Goal: Task Accomplishment & Management: Use online tool/utility

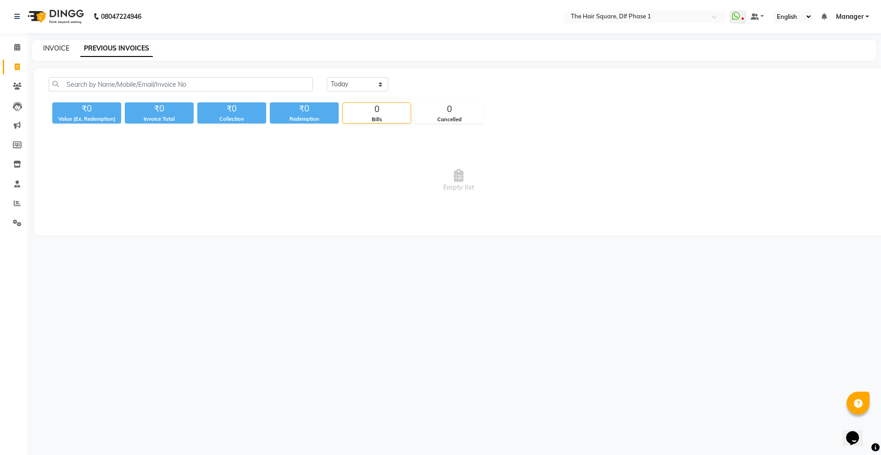
click at [60, 47] on link "INVOICE" at bounding box center [56, 48] width 26 height 8
select select "service"
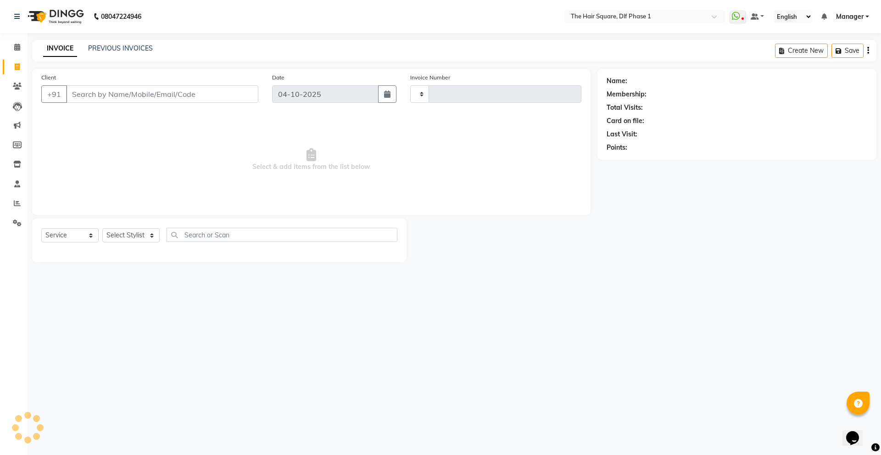
type input "2355"
select select "5766"
click at [9, 53] on link "Calendar" at bounding box center [14, 47] width 22 height 15
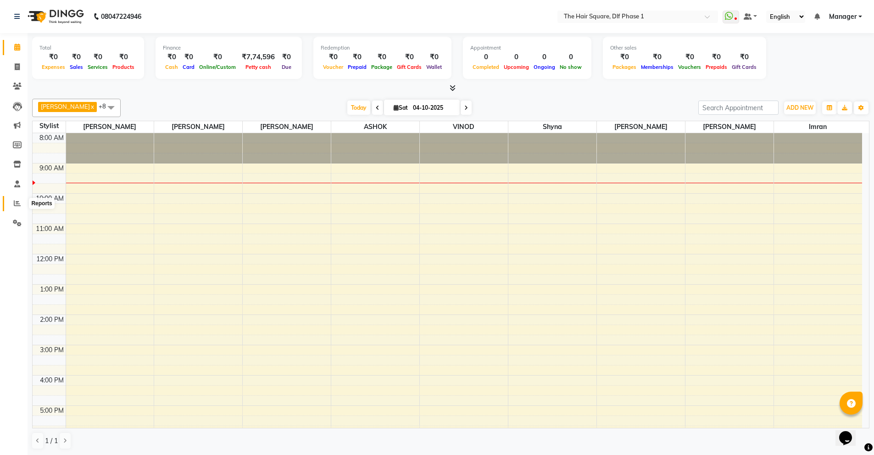
click at [18, 205] on icon at bounding box center [17, 203] width 7 height 7
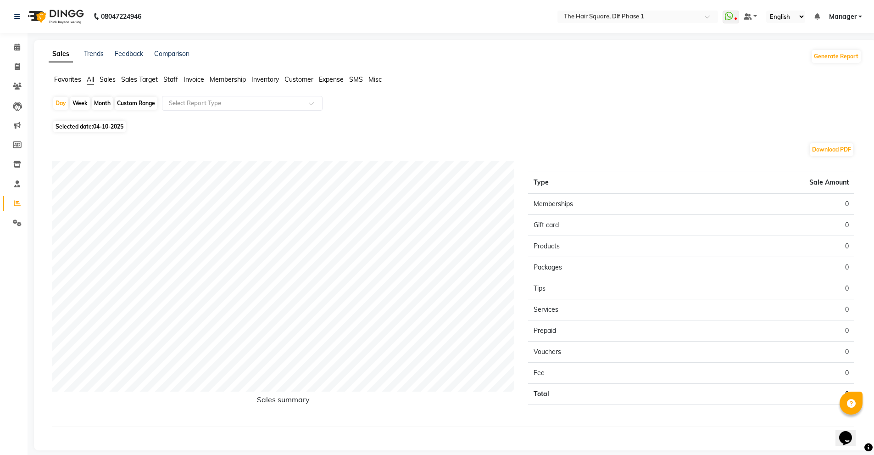
click at [169, 78] on span "Staff" at bounding box center [170, 79] width 15 height 8
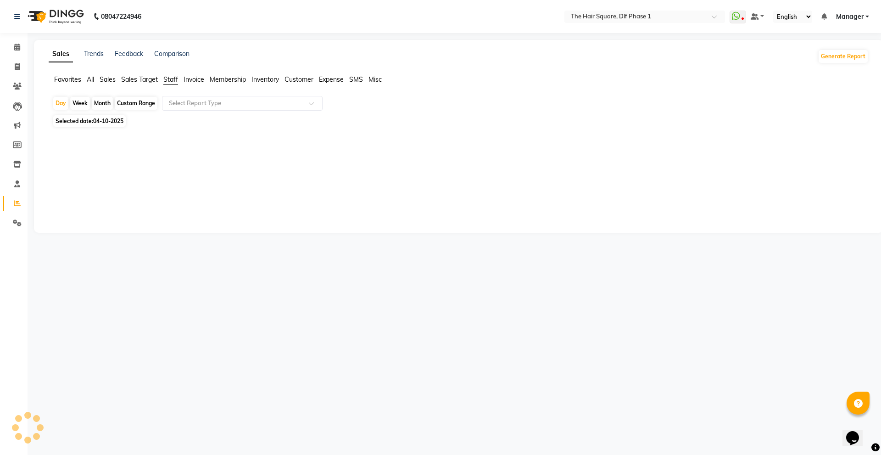
click at [118, 118] on span "04-10-2025" at bounding box center [108, 120] width 30 height 7
select select "10"
select select "2025"
click at [102, 117] on span "Selected date: [DATE]" at bounding box center [89, 120] width 73 height 11
select select "10"
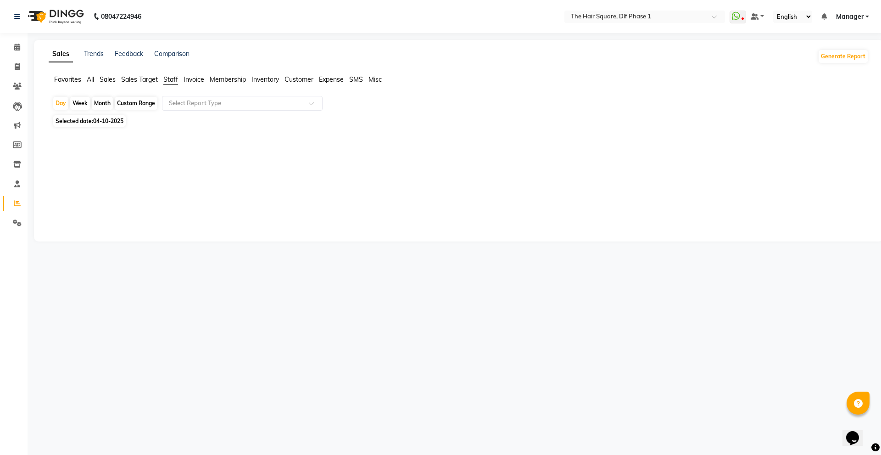
select select "2025"
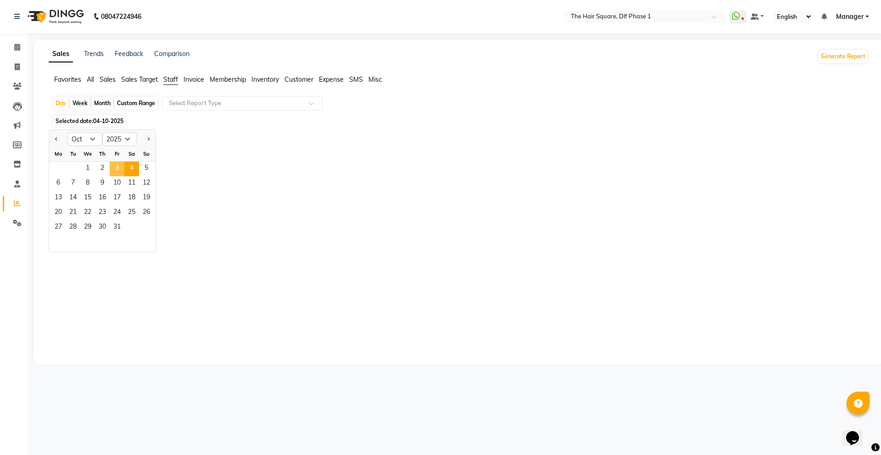
click at [120, 168] on span "3" at bounding box center [117, 169] width 15 height 15
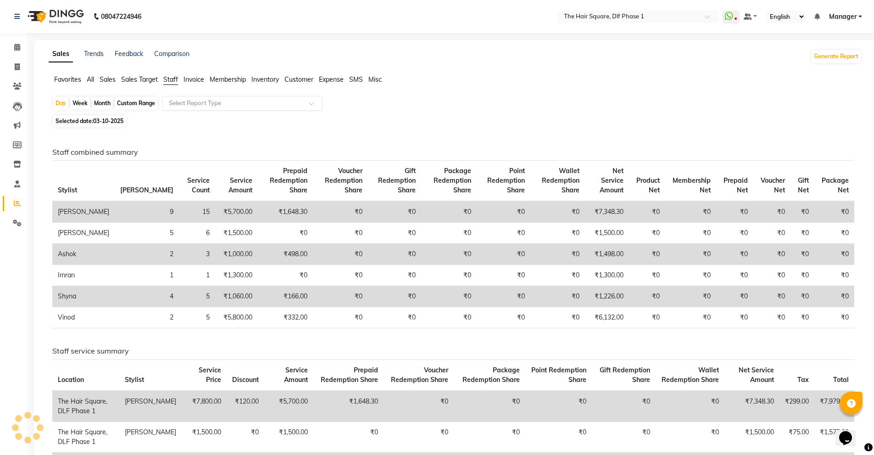
click at [239, 99] on input "text" at bounding box center [233, 103] width 132 height 9
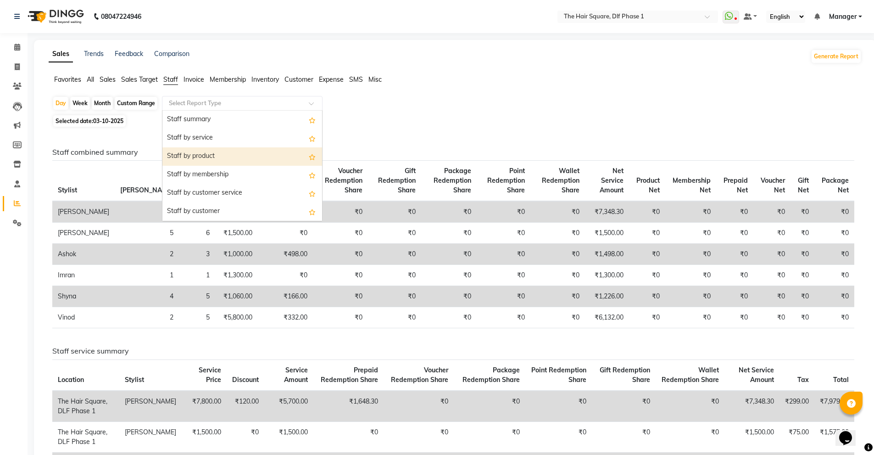
click at [227, 147] on div "Staff by product" at bounding box center [242, 156] width 160 height 18
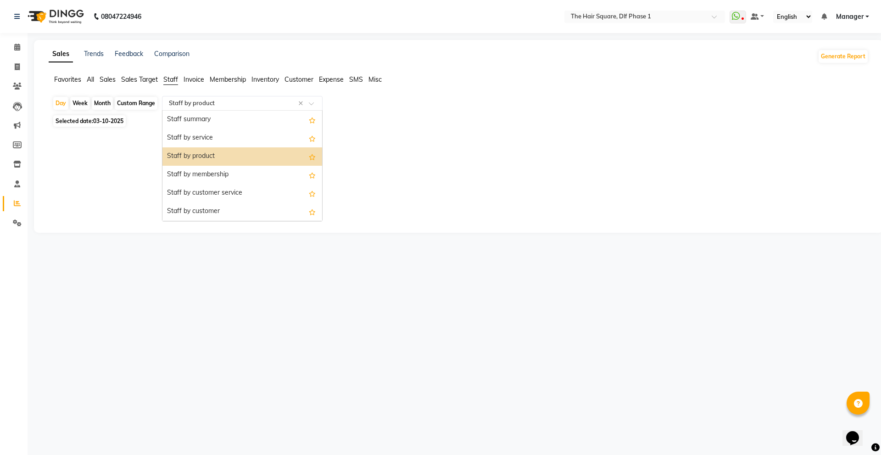
click at [234, 105] on input "text" at bounding box center [233, 103] width 132 height 9
click at [235, 112] on div "Staff summary" at bounding box center [242, 120] width 160 height 18
select select "full_report"
select select "csv"
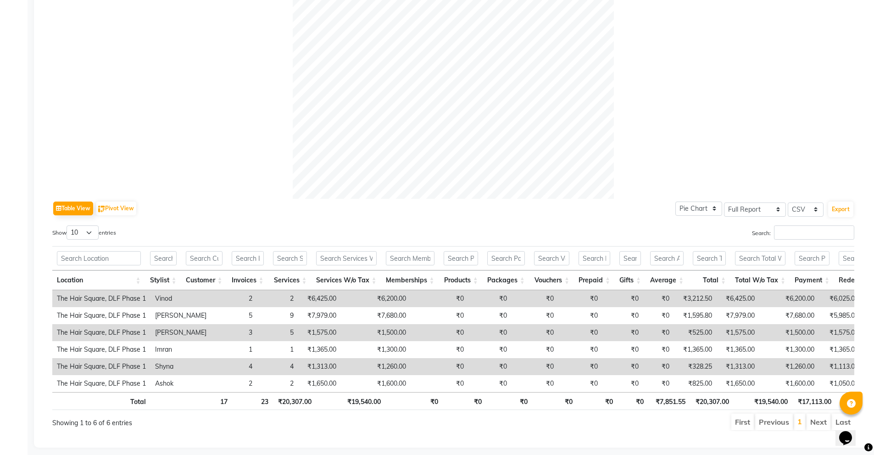
scroll to position [290, 0]
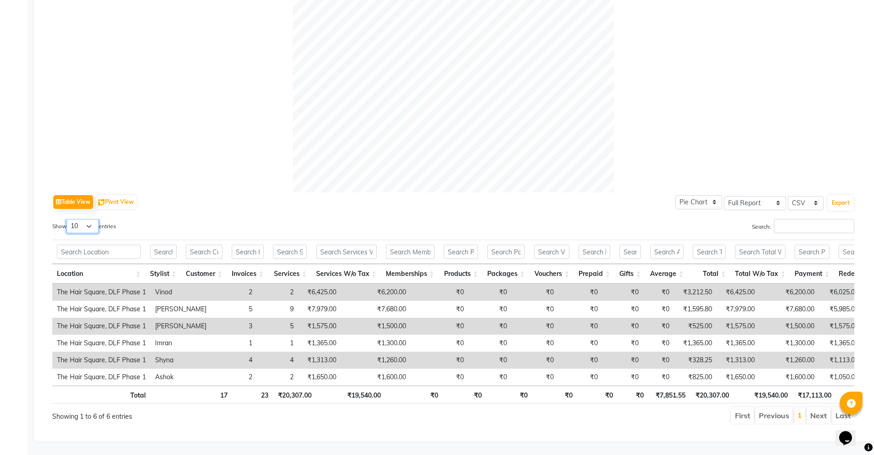
click at [89, 219] on select "10 25 50 100" at bounding box center [83, 226] width 32 height 14
select select "25"
click at [68, 219] on select "10 25 50 100" at bounding box center [83, 226] width 32 height 14
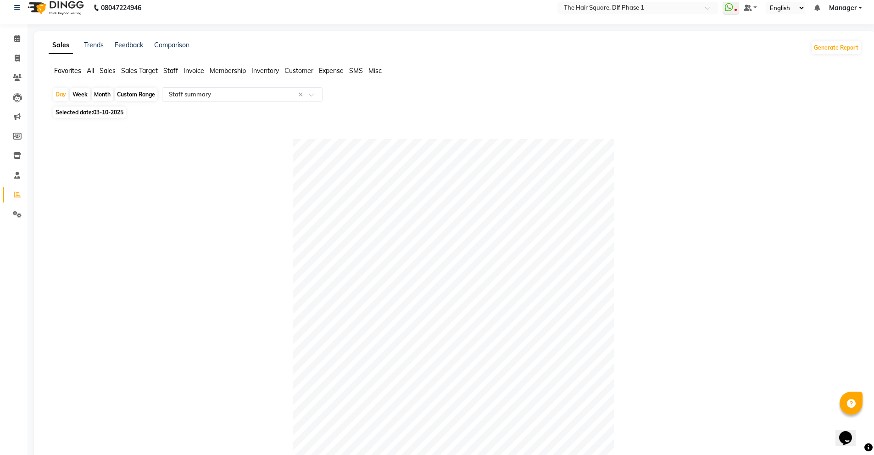
scroll to position [0, 0]
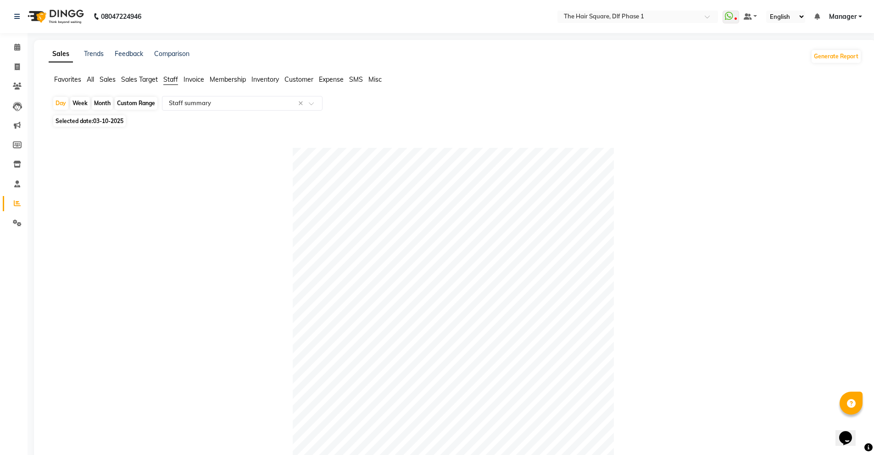
click at [116, 118] on span "03-10-2025" at bounding box center [108, 120] width 30 height 7
select select "10"
select select "2025"
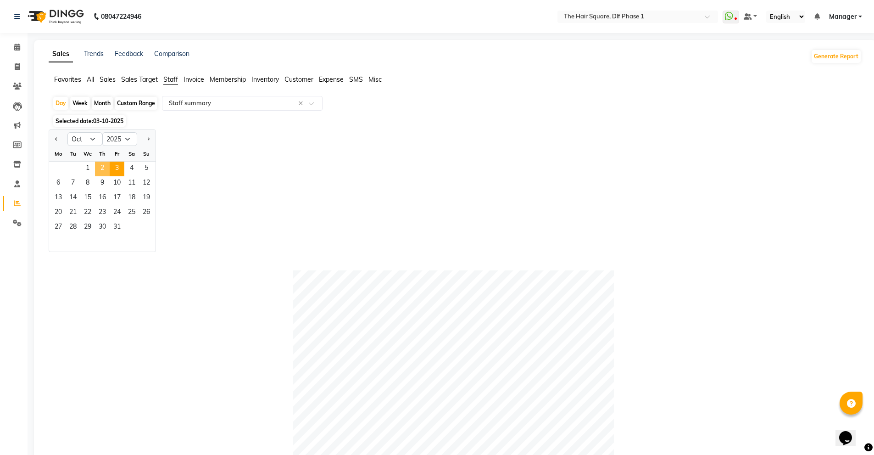
click at [101, 172] on span "2" at bounding box center [102, 169] width 15 height 15
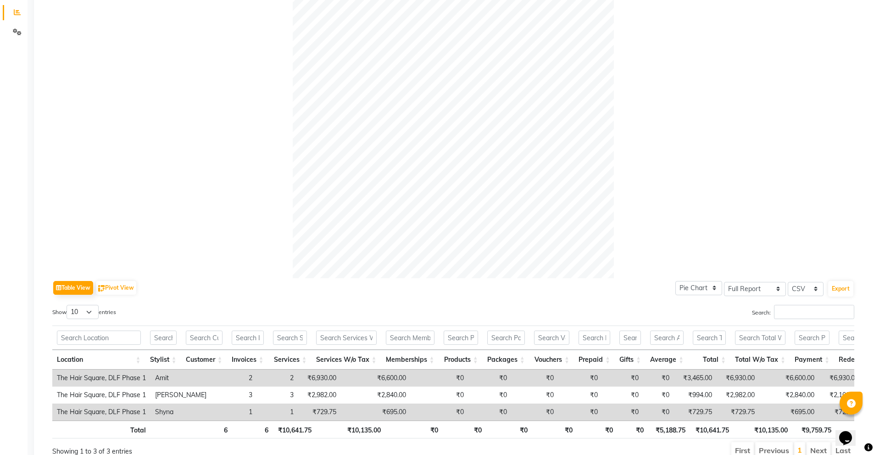
scroll to position [240, 0]
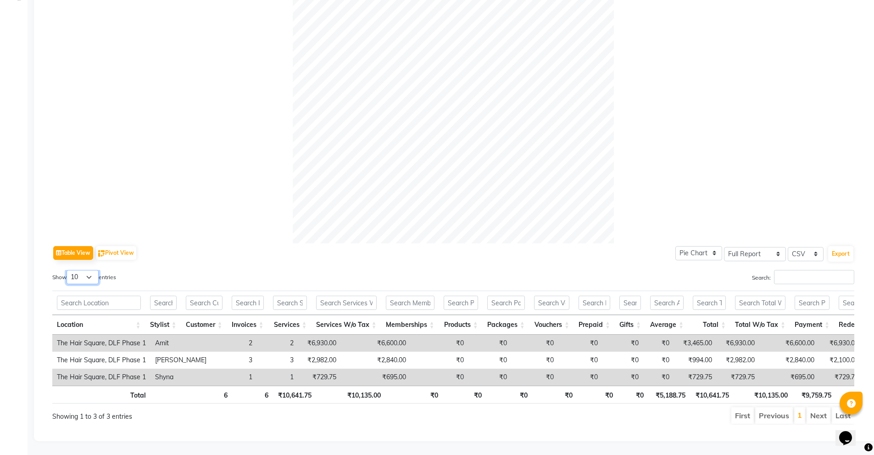
click at [73, 270] on select "10 25 50 100" at bounding box center [83, 277] width 32 height 14
select select "25"
click at [68, 270] on select "10 25 50 100" at bounding box center [83, 277] width 32 height 14
click at [217, 205] on div at bounding box center [453, 82] width 802 height 321
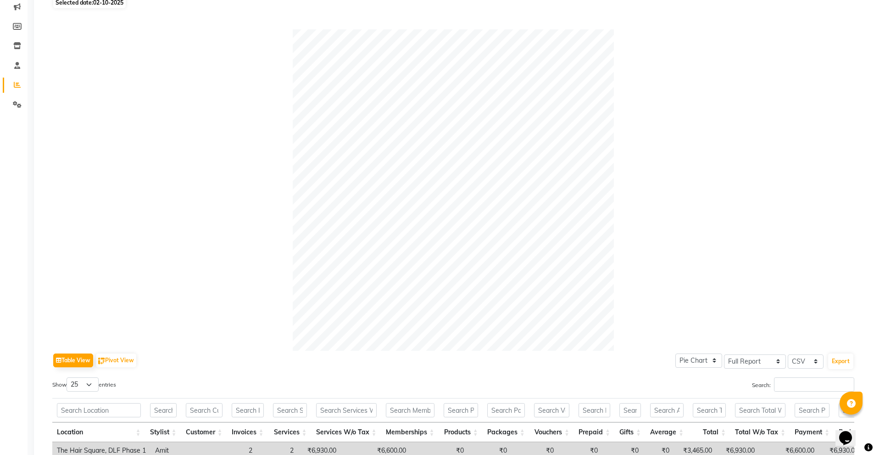
scroll to position [0, 0]
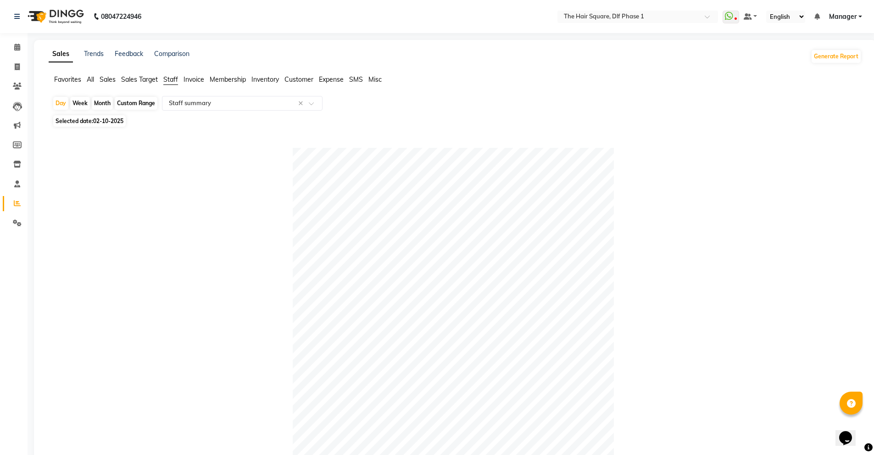
click at [116, 123] on span "02-10-2025" at bounding box center [108, 120] width 30 height 7
select select "10"
select select "2025"
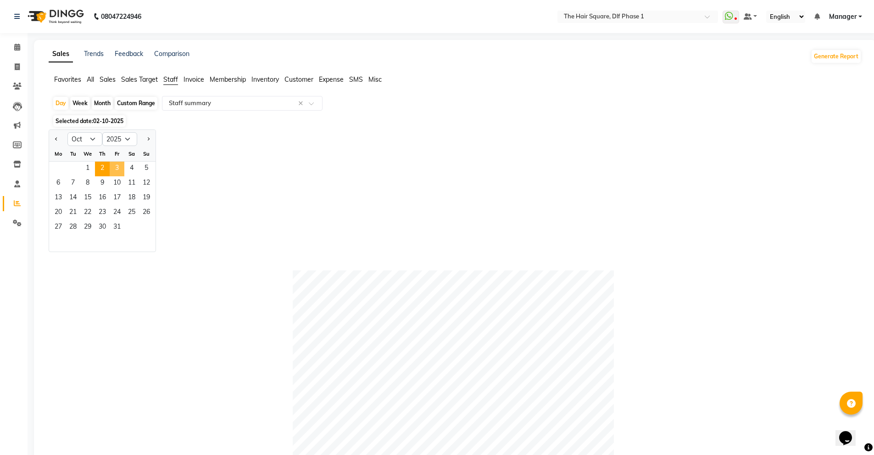
click at [117, 169] on span "3" at bounding box center [117, 169] width 15 height 15
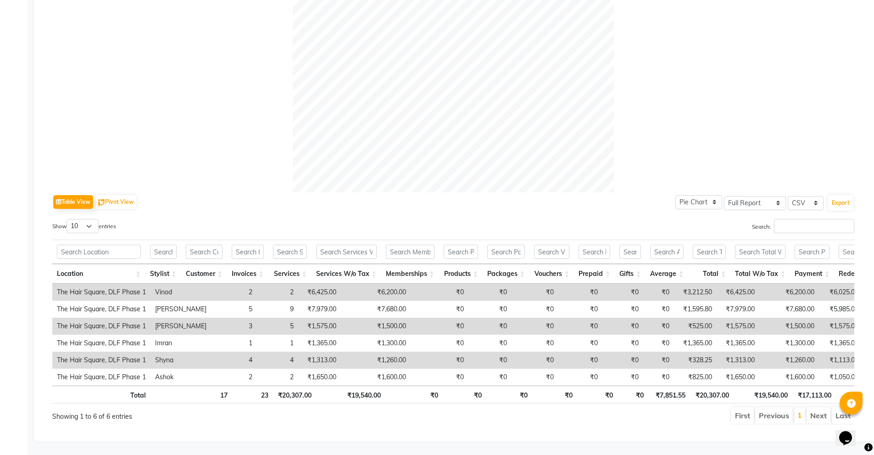
scroll to position [290, 0]
click at [96, 219] on select "10 25 50 100" at bounding box center [83, 226] width 32 height 14
select select "50"
click at [68, 219] on select "10 25 50 100" at bounding box center [83, 226] width 32 height 14
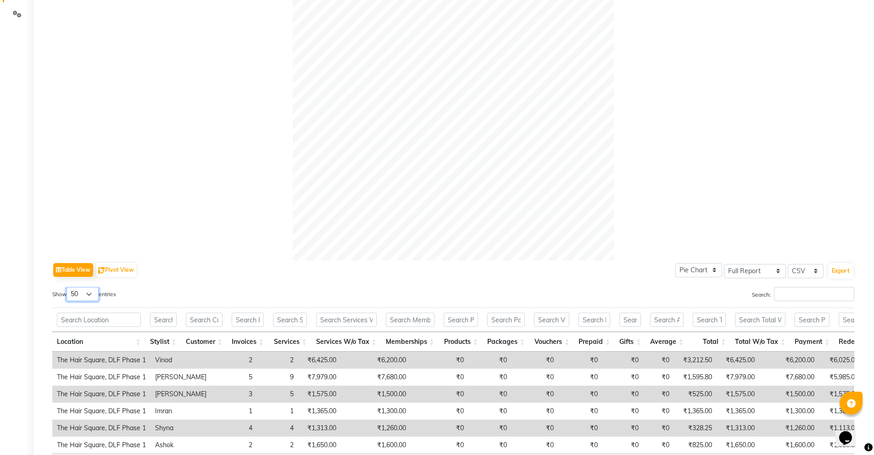
scroll to position [15, 0]
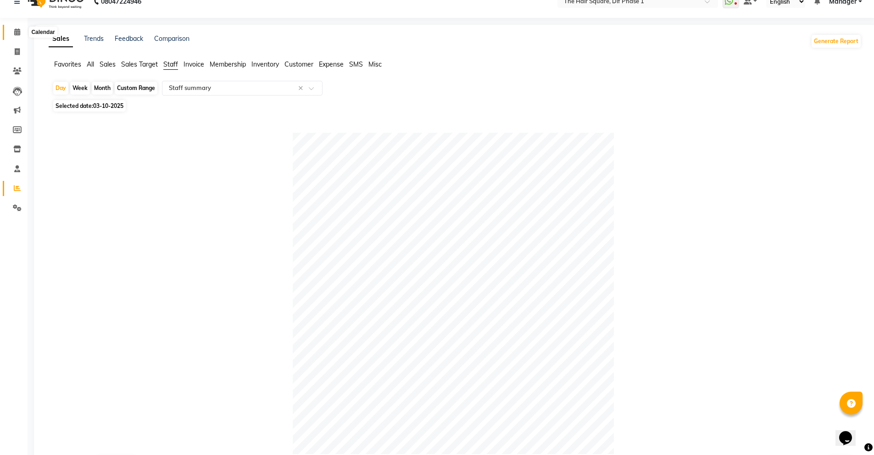
click at [17, 34] on icon at bounding box center [17, 31] width 6 height 7
